Goal: Transaction & Acquisition: Subscribe to service/newsletter

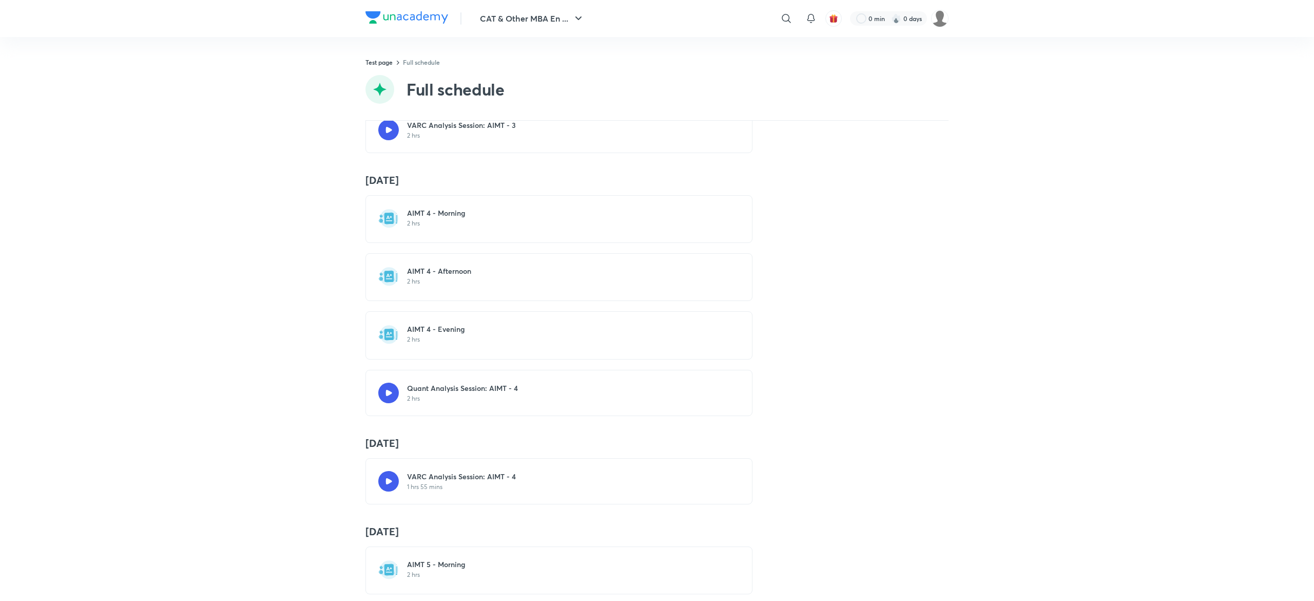
scroll to position [1129, 0]
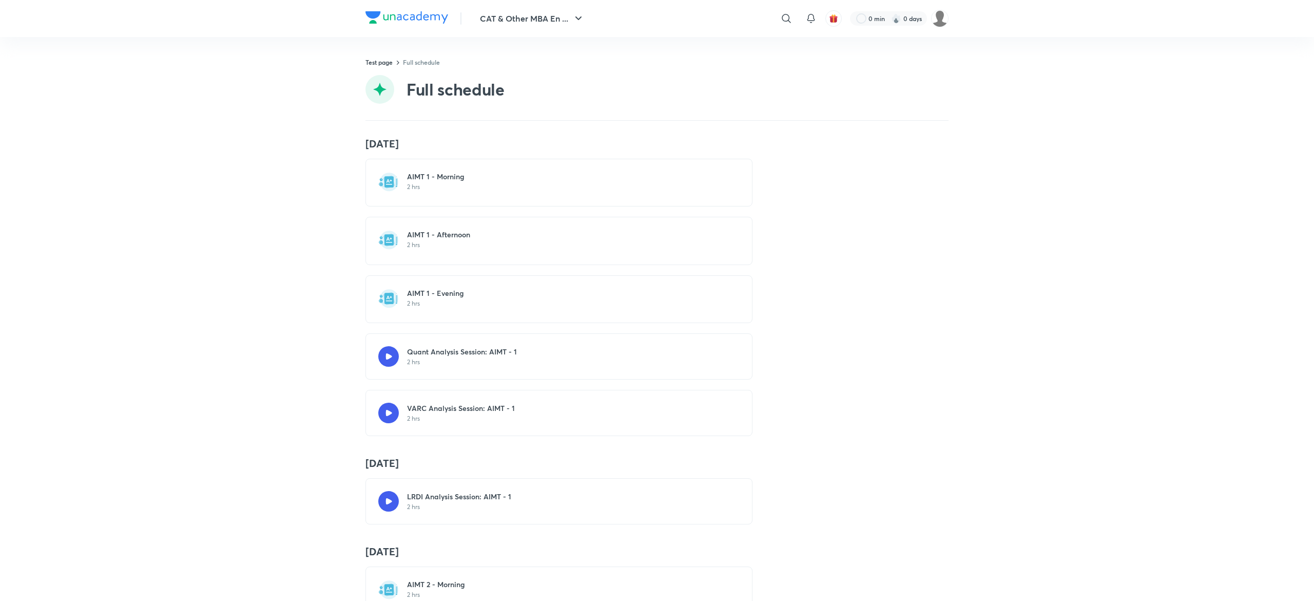
click at [414, 17] on img at bounding box center [407, 17] width 83 height 12
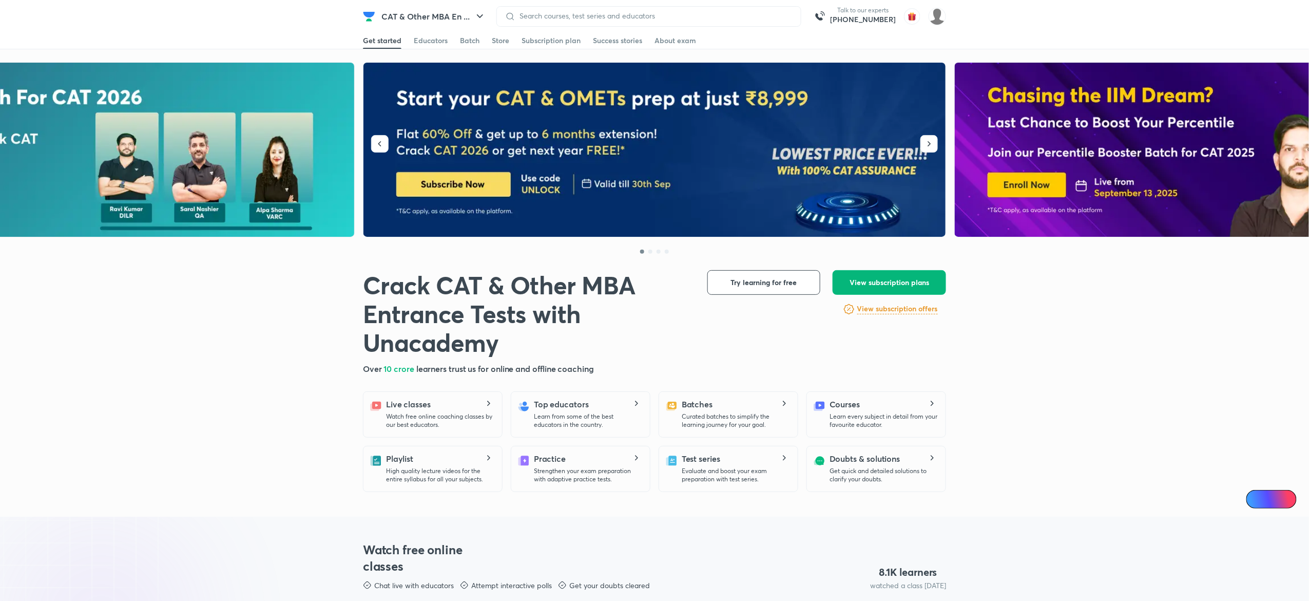
click at [872, 281] on span "View subscription plans" at bounding box center [890, 282] width 80 height 10
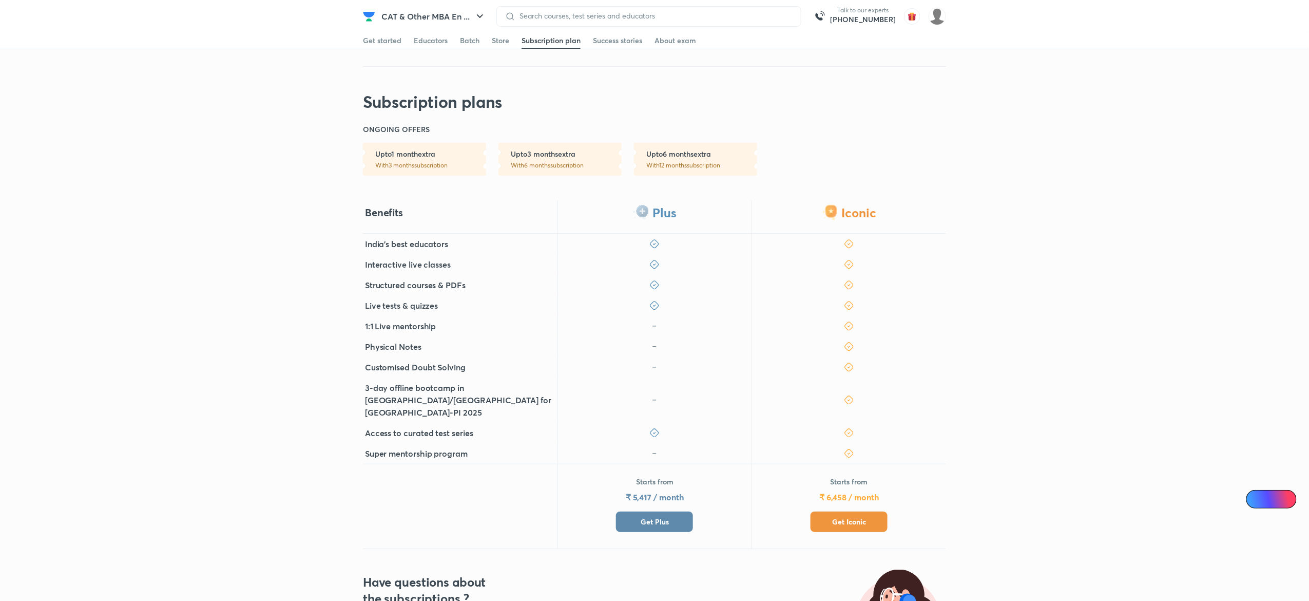
scroll to position [155, 0]
click at [836, 510] on button "Get Iconic" at bounding box center [849, 520] width 77 height 21
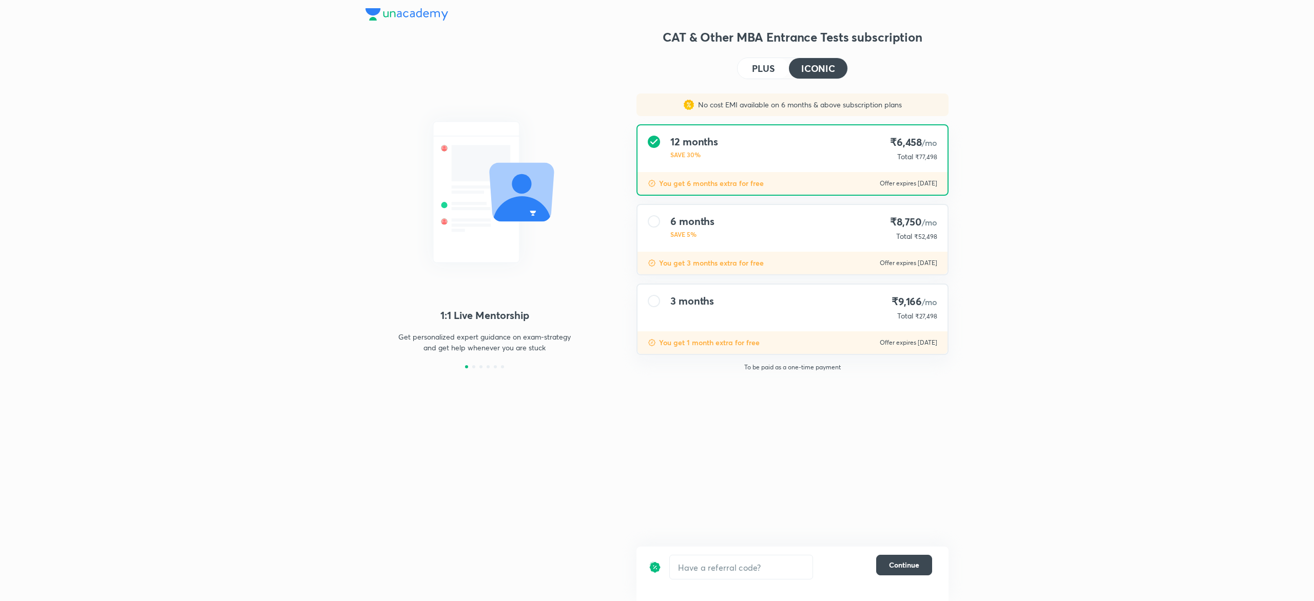
click at [769, 70] on h4 "PLUS" at bounding box center [763, 68] width 23 height 9
click at [771, 71] on h4 "PLUS" at bounding box center [763, 68] width 23 height 9
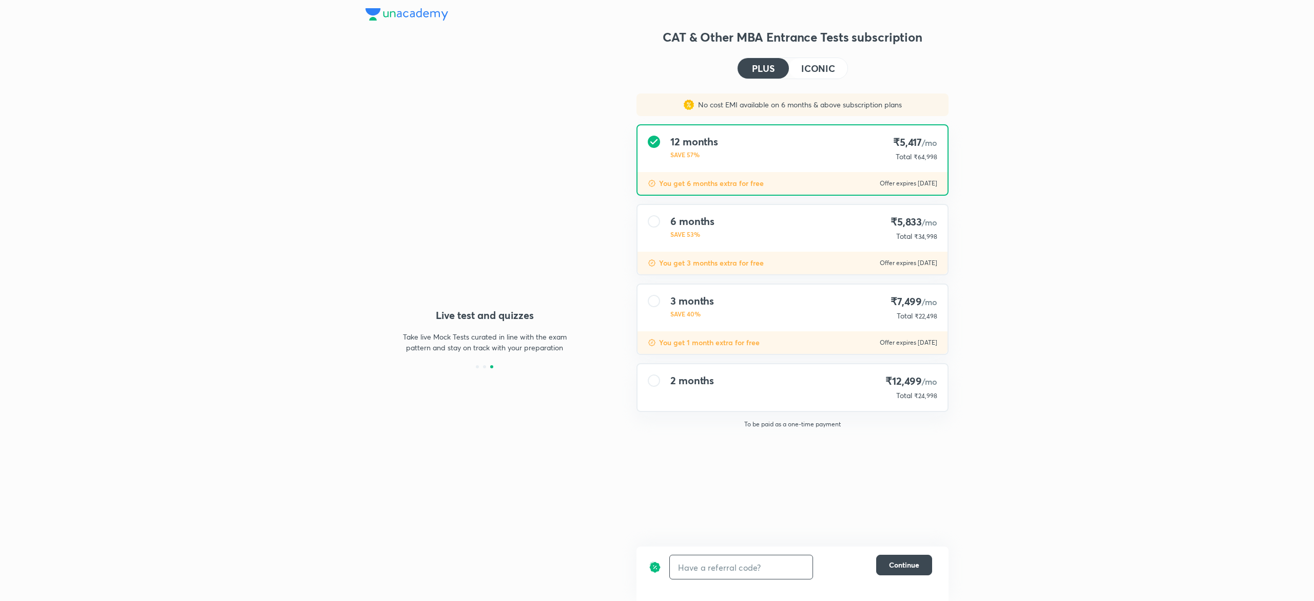
click at [708, 560] on input "text" at bounding box center [741, 567] width 143 height 24
type input "UNLOCK"
click at [799, 377] on div "2 months ₹5,000 /mo ₹24,998 ₹9,999" at bounding box center [793, 387] width 310 height 47
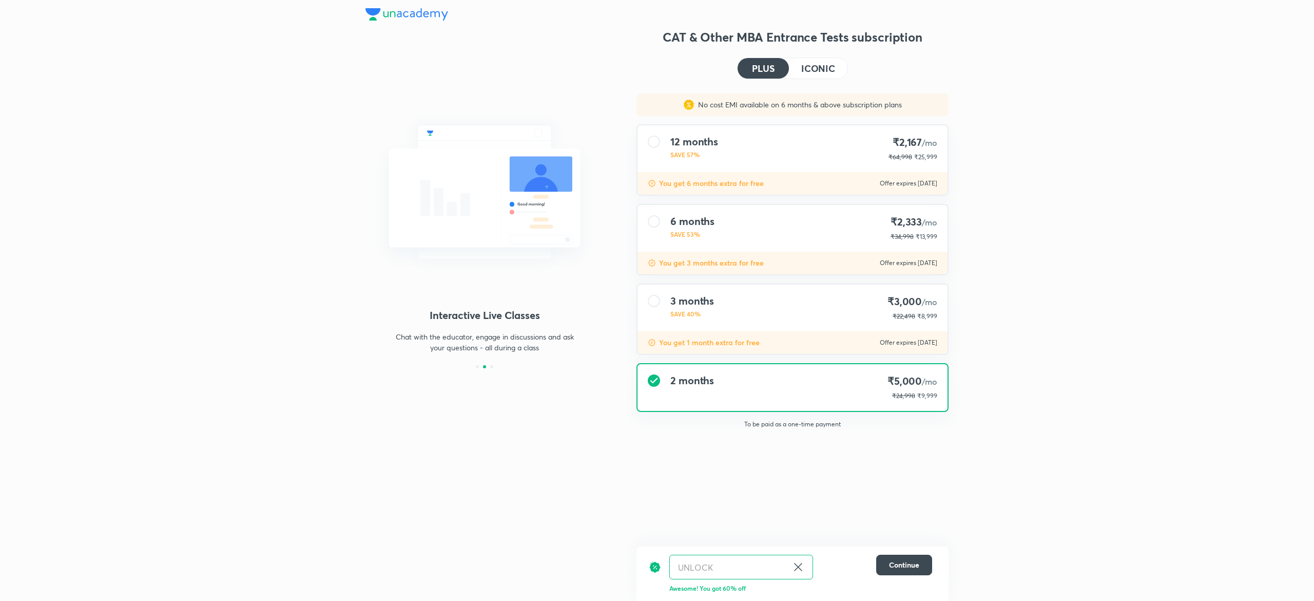
click at [800, 563] on icon at bounding box center [798, 567] width 12 height 12
click at [933, 392] on span "₹24,998" at bounding box center [925, 396] width 23 height 8
copy span "24,998"
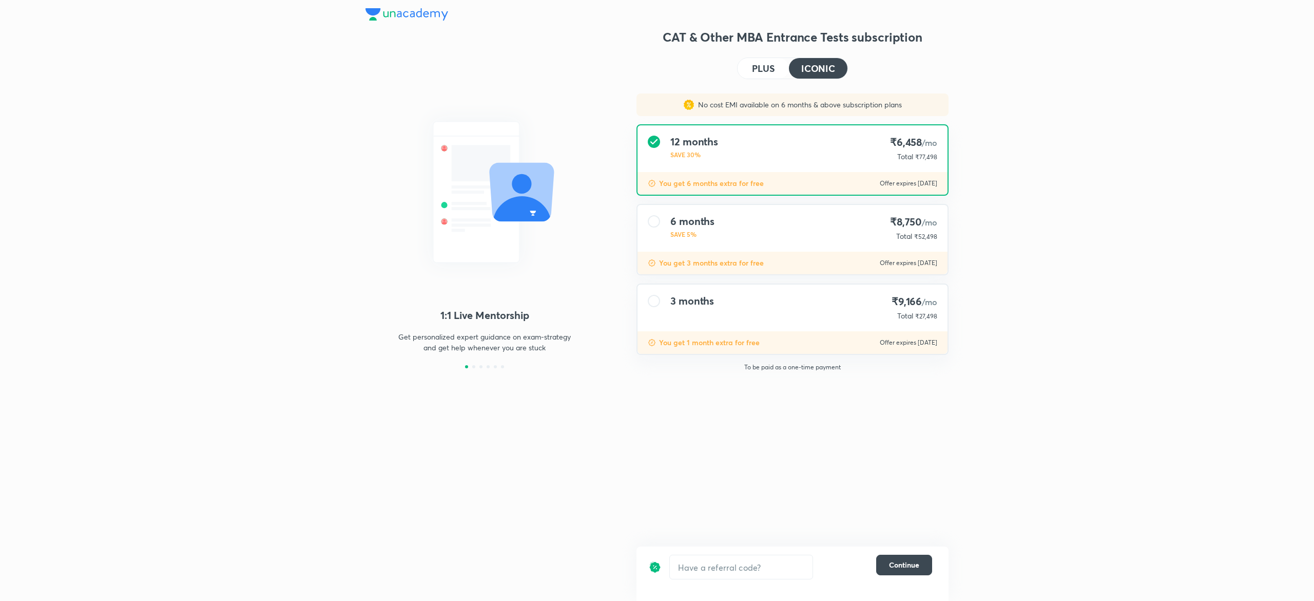
click at [773, 64] on h4 "PLUS" at bounding box center [763, 68] width 23 height 9
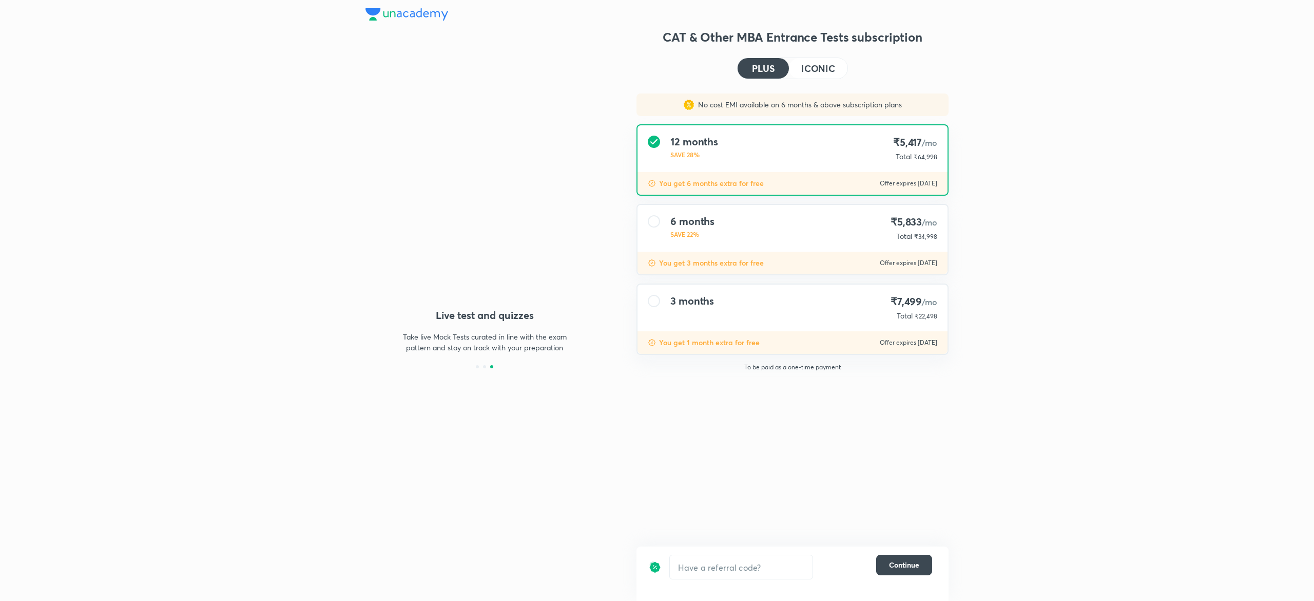
click at [813, 67] on h4 "ICONIC" at bounding box center [818, 68] width 34 height 9
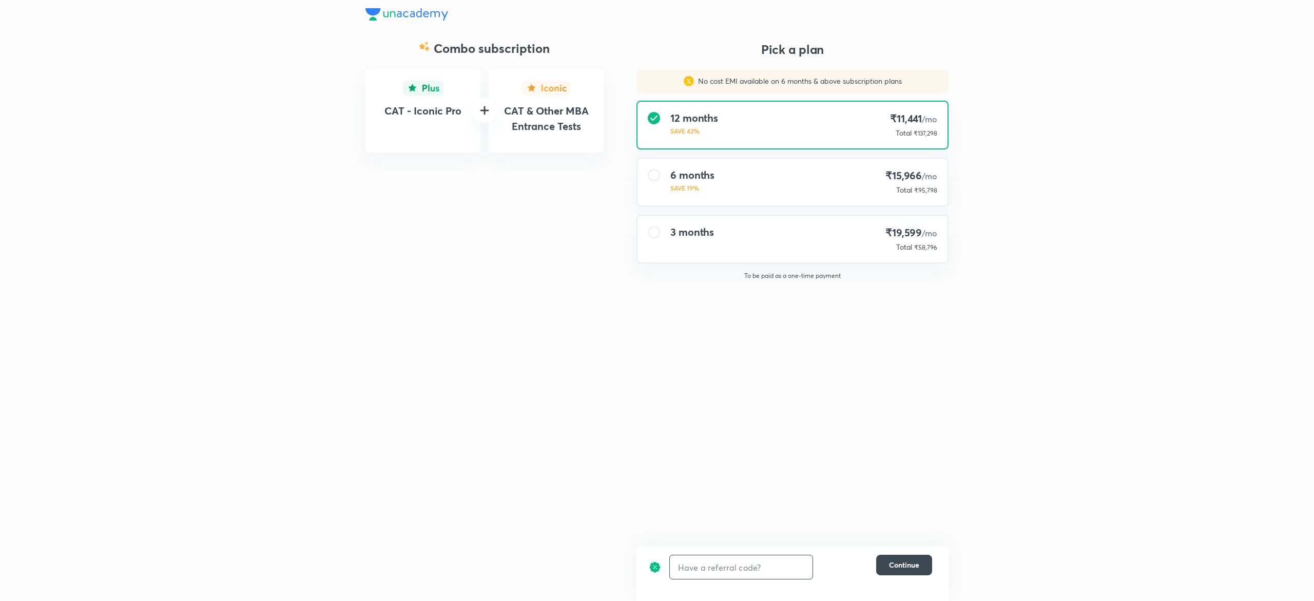
click at [731, 578] on input "text" at bounding box center [741, 567] width 143 height 24
type input "unlock"
click at [699, 590] on p "Awesome! You got 60% off" at bounding box center [801, 587] width 263 height 9
